Goal: Task Accomplishment & Management: Manage account settings

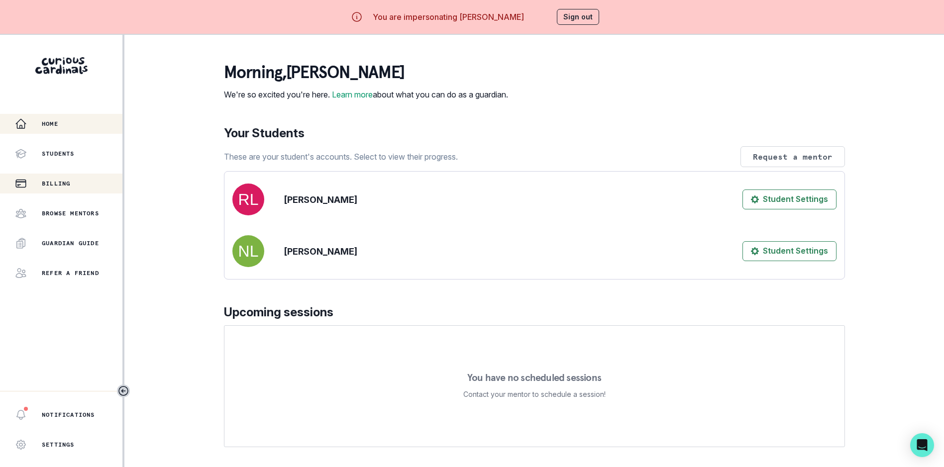
click at [53, 177] on button "Billing" at bounding box center [61, 184] width 122 height 20
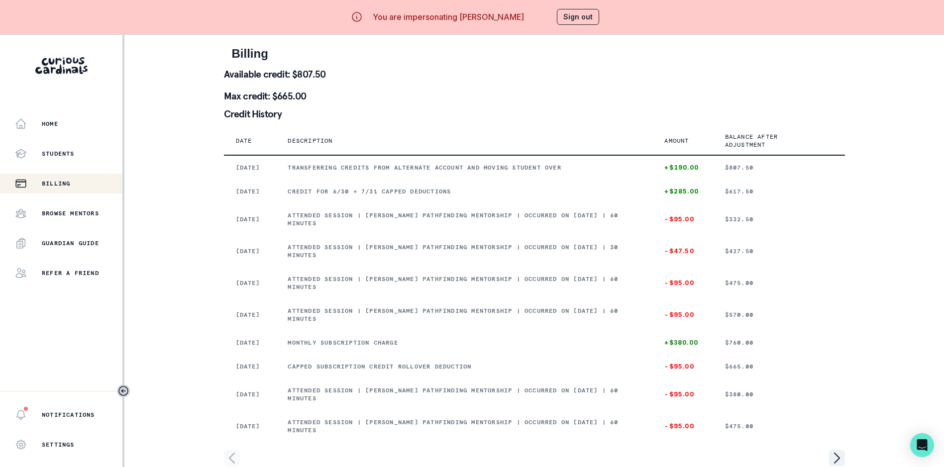
click at [591, 15] on button "Sign out" at bounding box center [578, 17] width 42 height 16
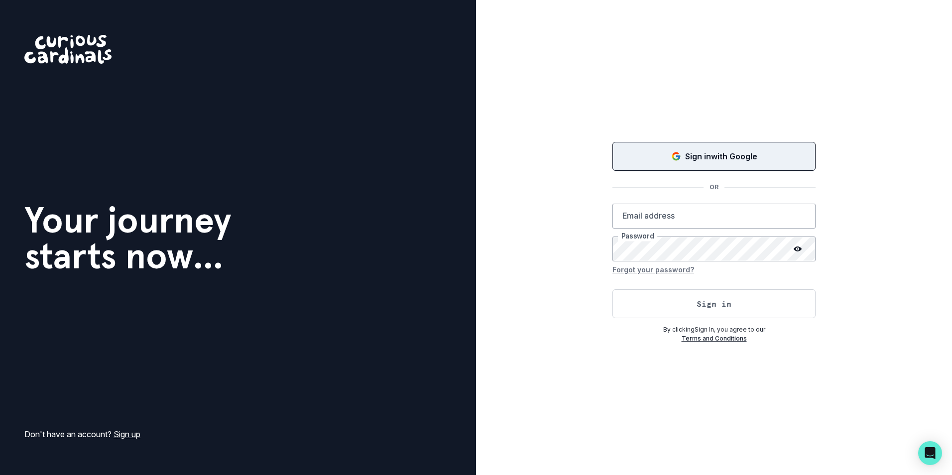
click at [733, 162] on p "Sign in with Google" at bounding box center [721, 156] width 72 height 12
